Goal: Check status: Check status

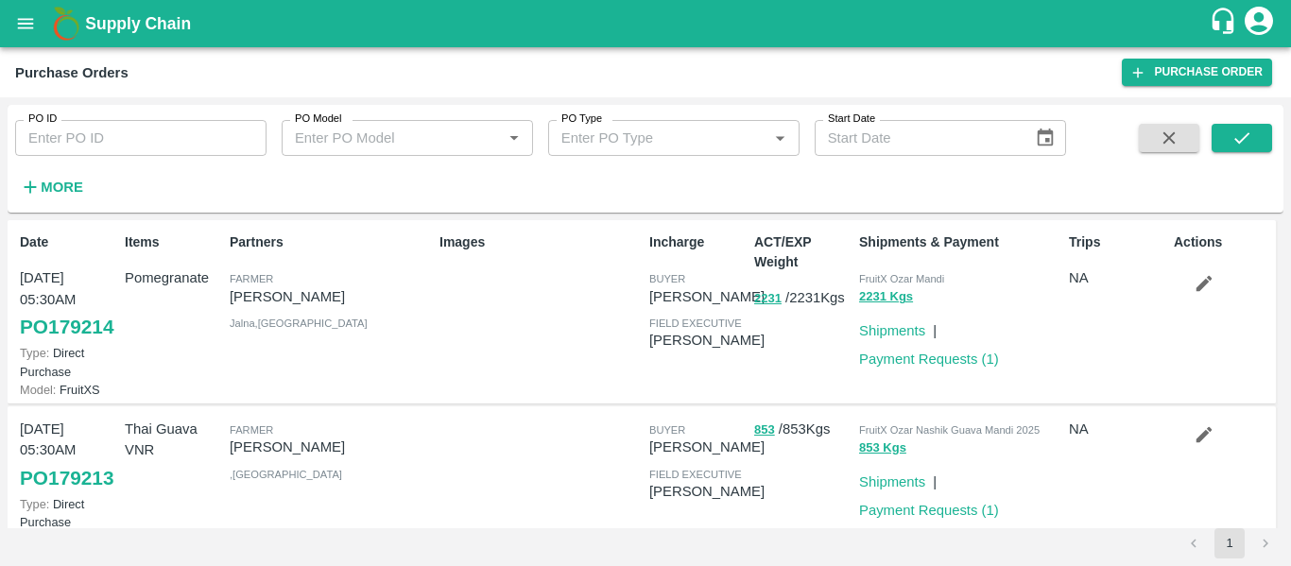
click at [77, 186] on strong "More" at bounding box center [62, 187] width 43 height 15
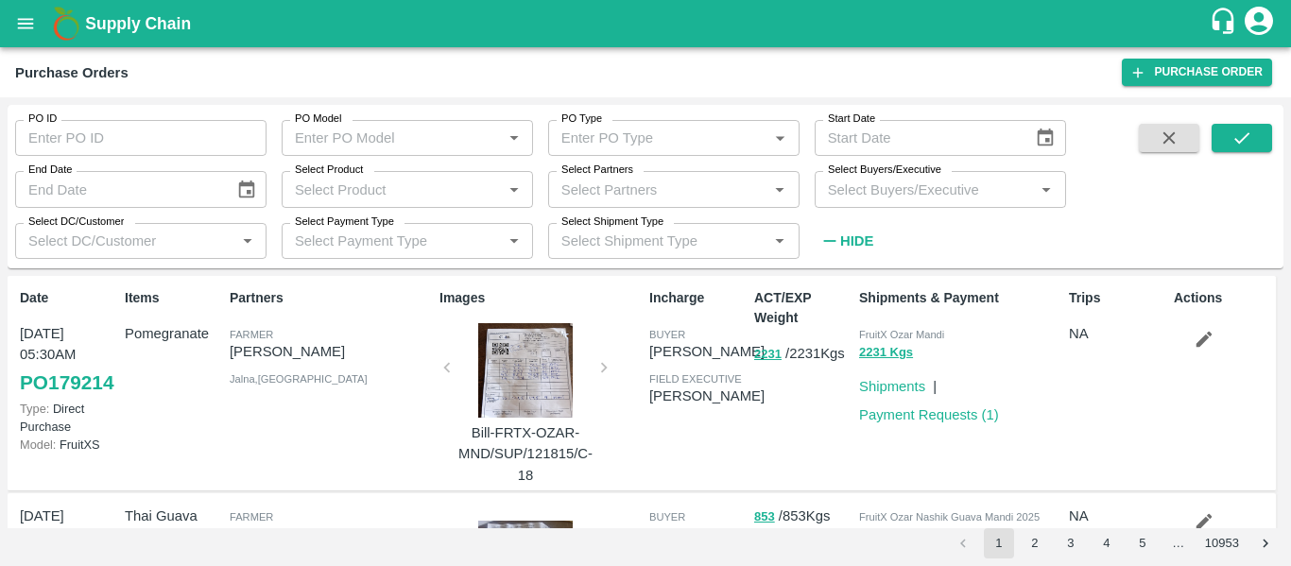
click at [600, 184] on input "Select Partners" at bounding box center [658, 189] width 209 height 25
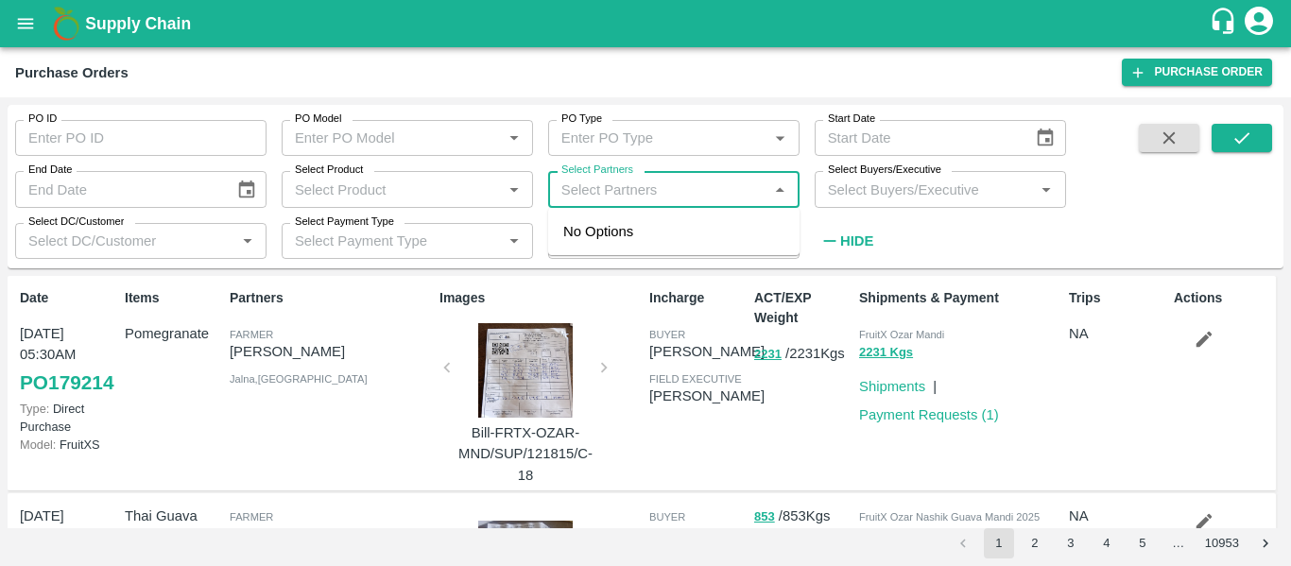
paste input "9423755419"
type input "9423755419"
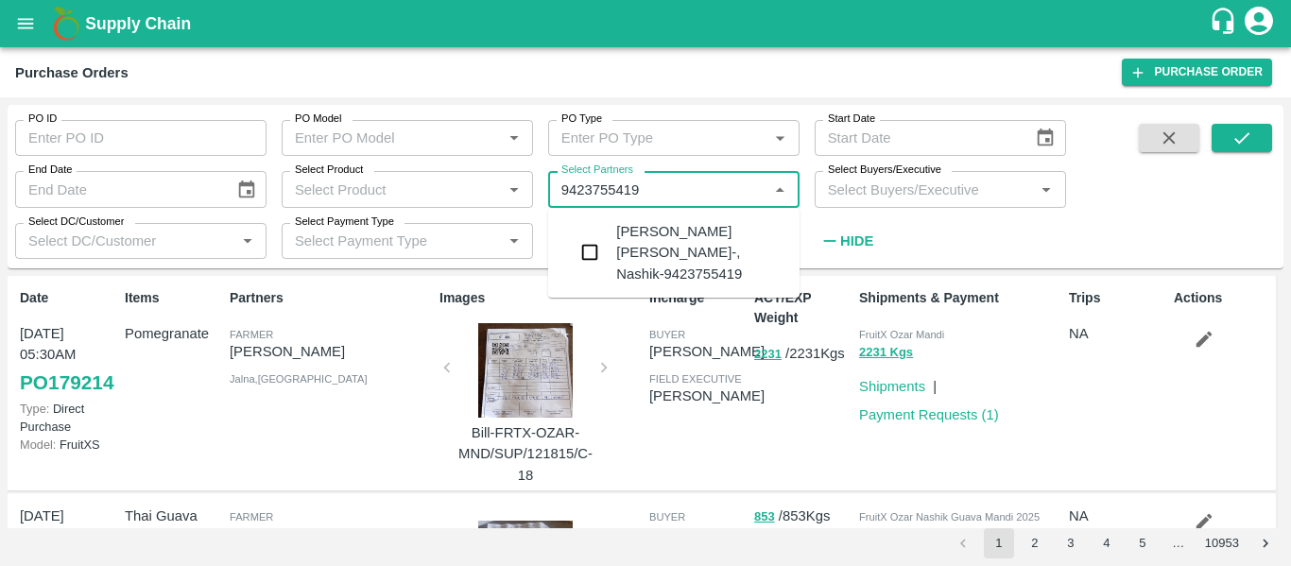
click at [658, 247] on div "[PERSON_NAME] [PERSON_NAME]-, Nashik-9423755419" at bounding box center [700, 252] width 168 height 63
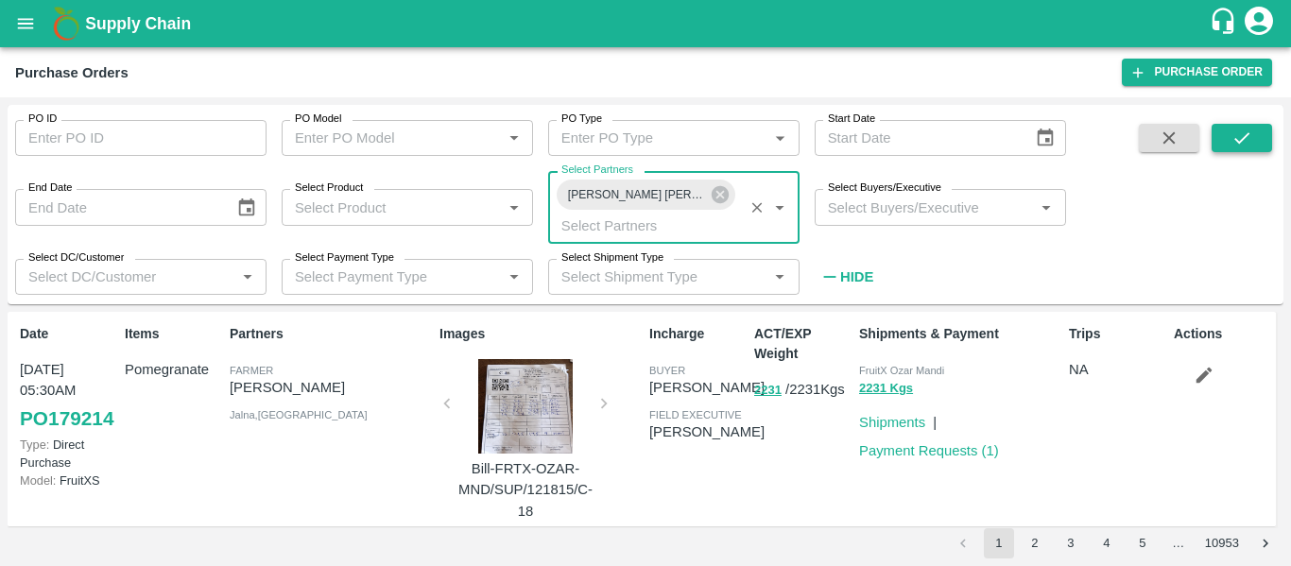
click at [1257, 144] on button "submit" at bounding box center [1241, 138] width 60 height 28
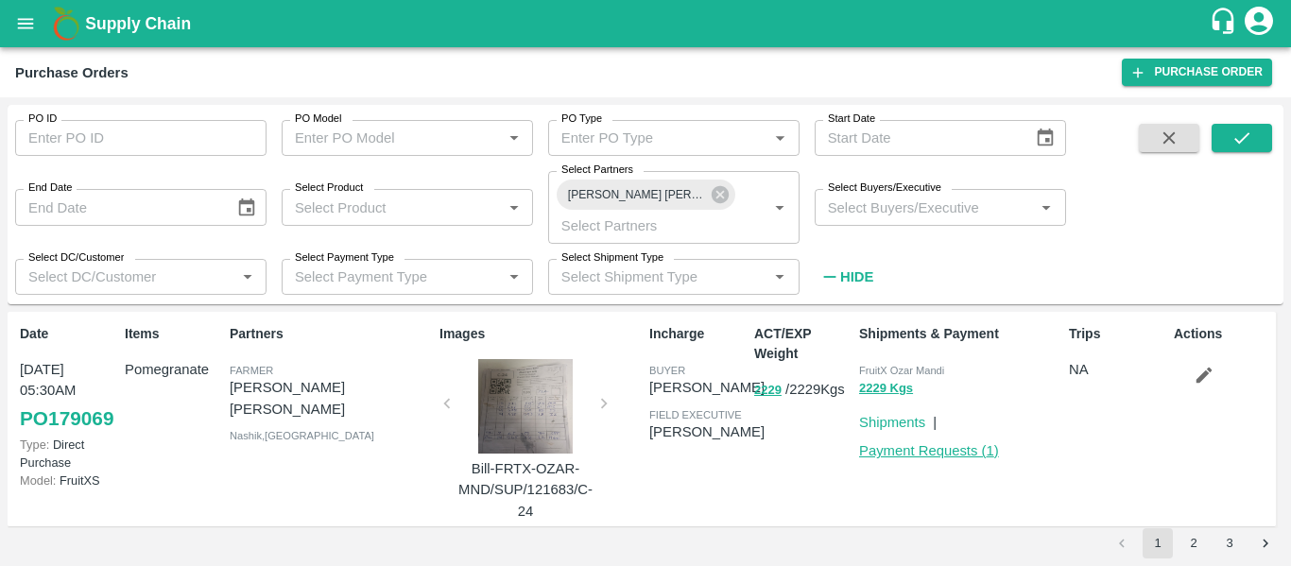
click at [932, 449] on link "Payment Requests ( 1 )" at bounding box center [929, 450] width 140 height 15
